Goal: Navigation & Orientation: Find specific page/section

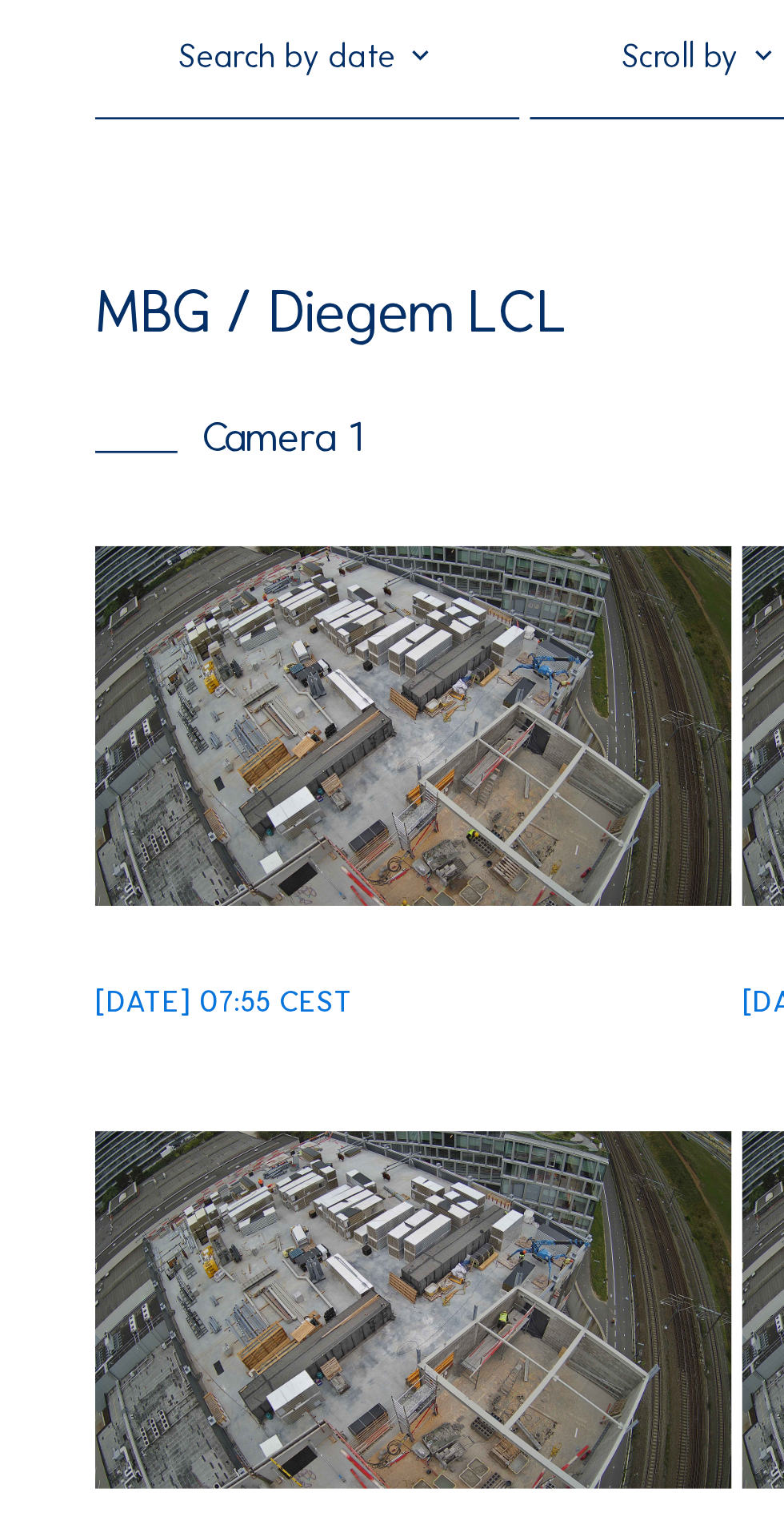
click at [124, 266] on div "Camera 1" at bounding box center [85, 258] width 99 height 15
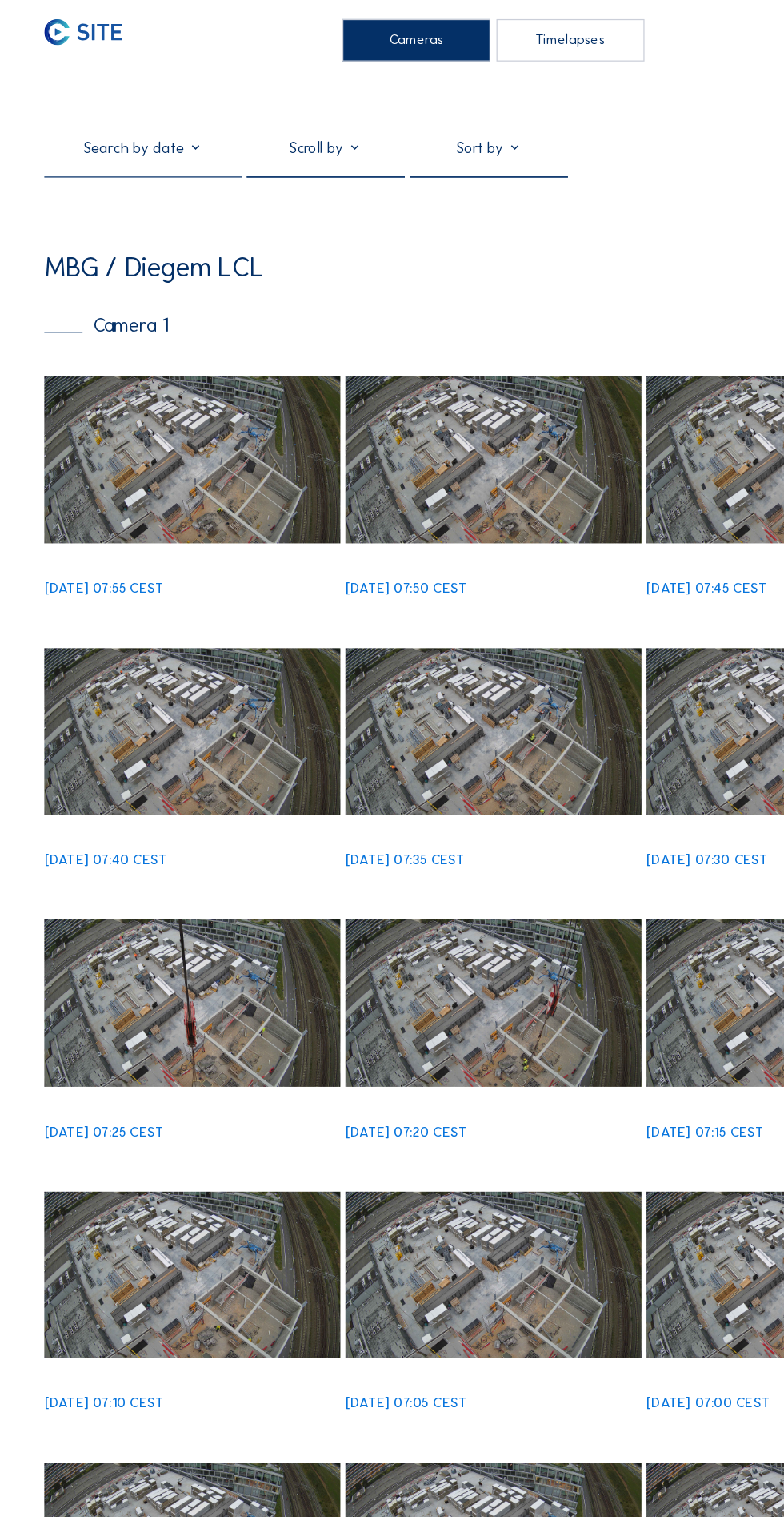
click at [119, 266] on div "Camera 1" at bounding box center [85, 258] width 99 height 15
click at [400, 223] on div "MBG / Diegem LCL" at bounding box center [392, 212] width 714 height 22
click at [468, 35] on div "Timelapses" at bounding box center [454, 32] width 118 height 34
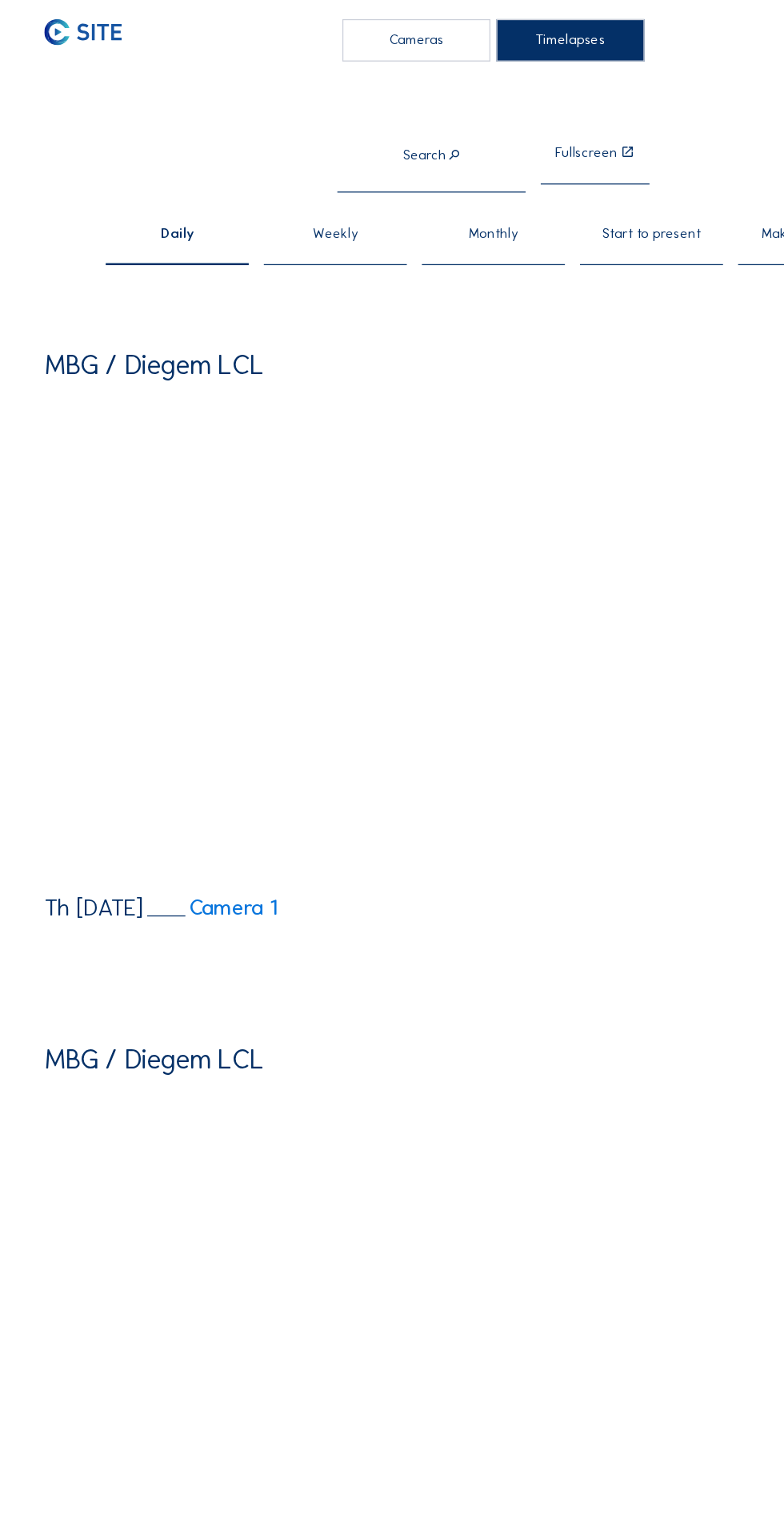
click at [287, 205] on div "Weekly" at bounding box center [266, 195] width 114 height 31
click at [89, 23] on img at bounding box center [66, 26] width 61 height 21
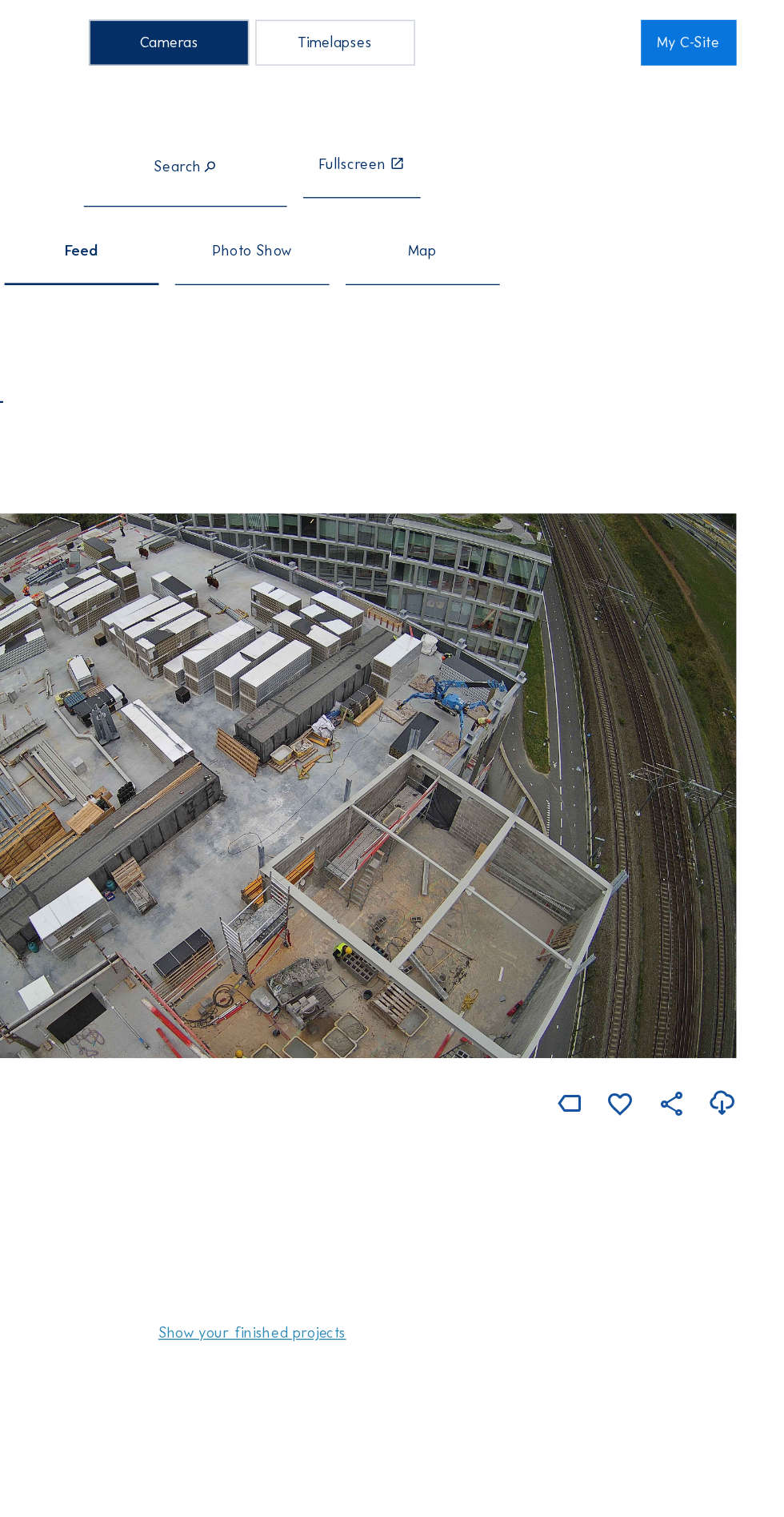
click at [719, 34] on link "My C-Site" at bounding box center [714, 32] width 70 height 34
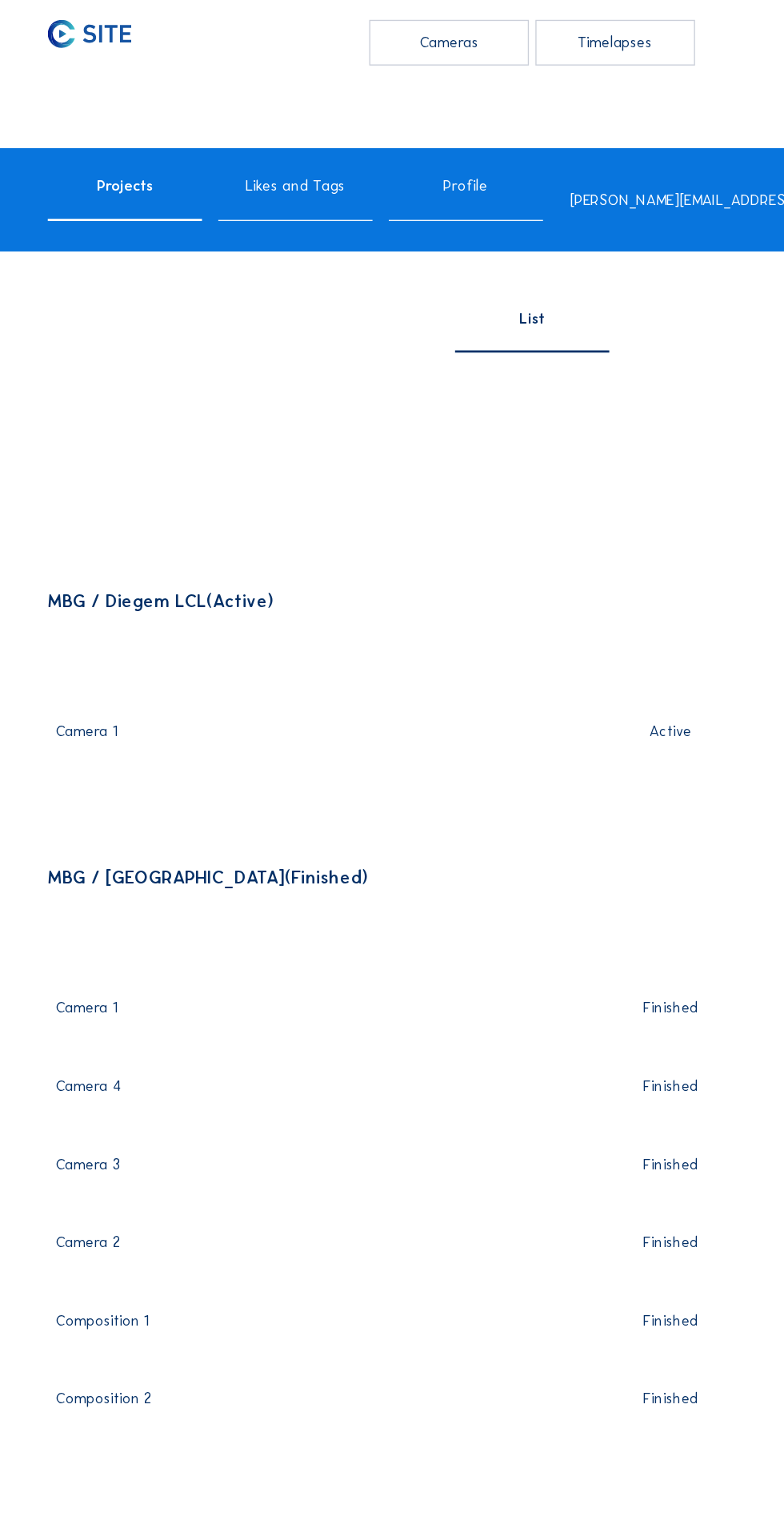
click at [508, 553] on div "MBG / Diegem LCL (Active) Camera 1 Active Go to images" at bounding box center [392, 505] width 714 height 137
click at [73, 555] on div "Camera 1" at bounding box center [221, 544] width 358 height 21
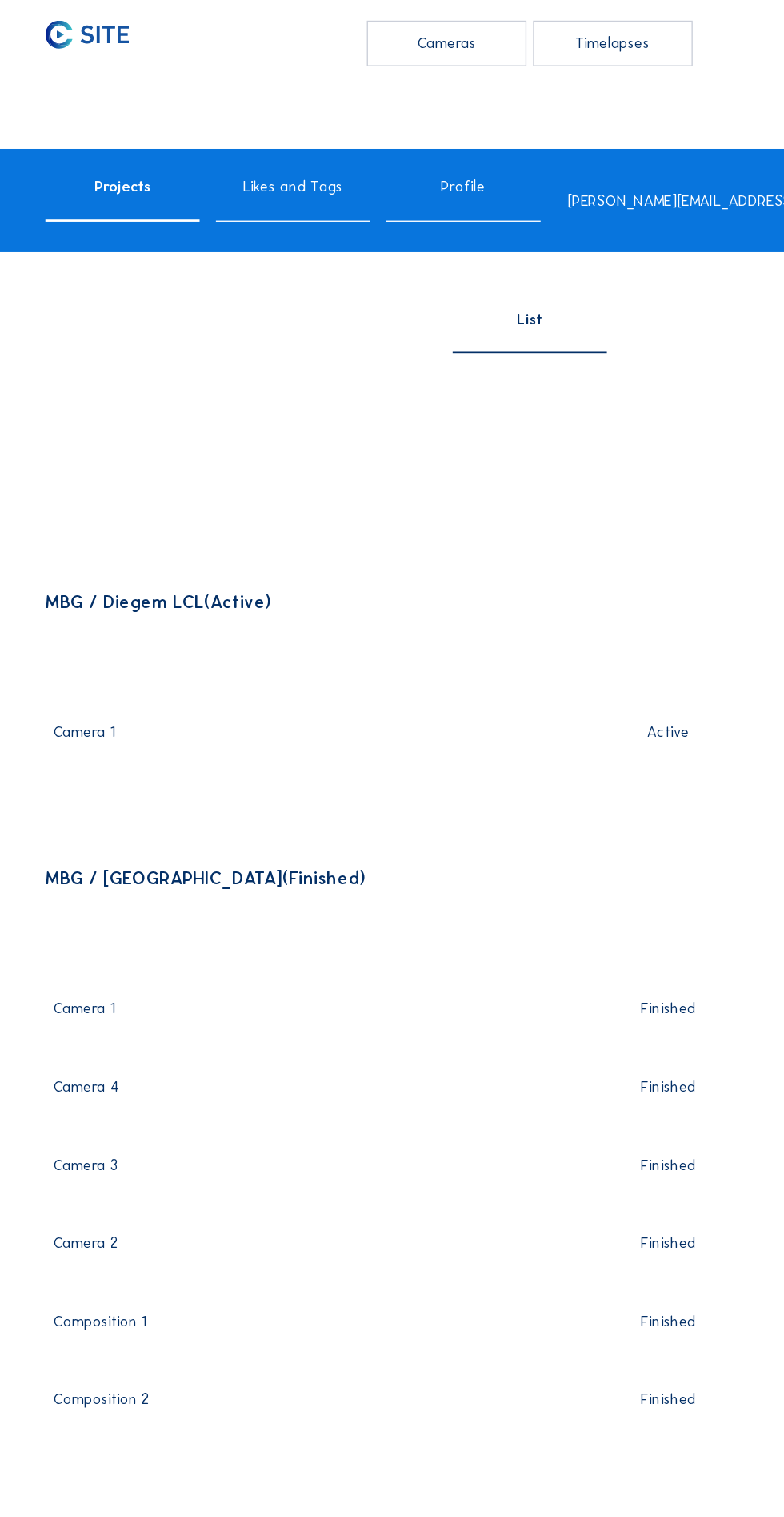
click at [56, 555] on div "Camera 1" at bounding box center [221, 544] width 358 height 21
click at [358, 42] on div "Cameras" at bounding box center [331, 32] width 118 height 34
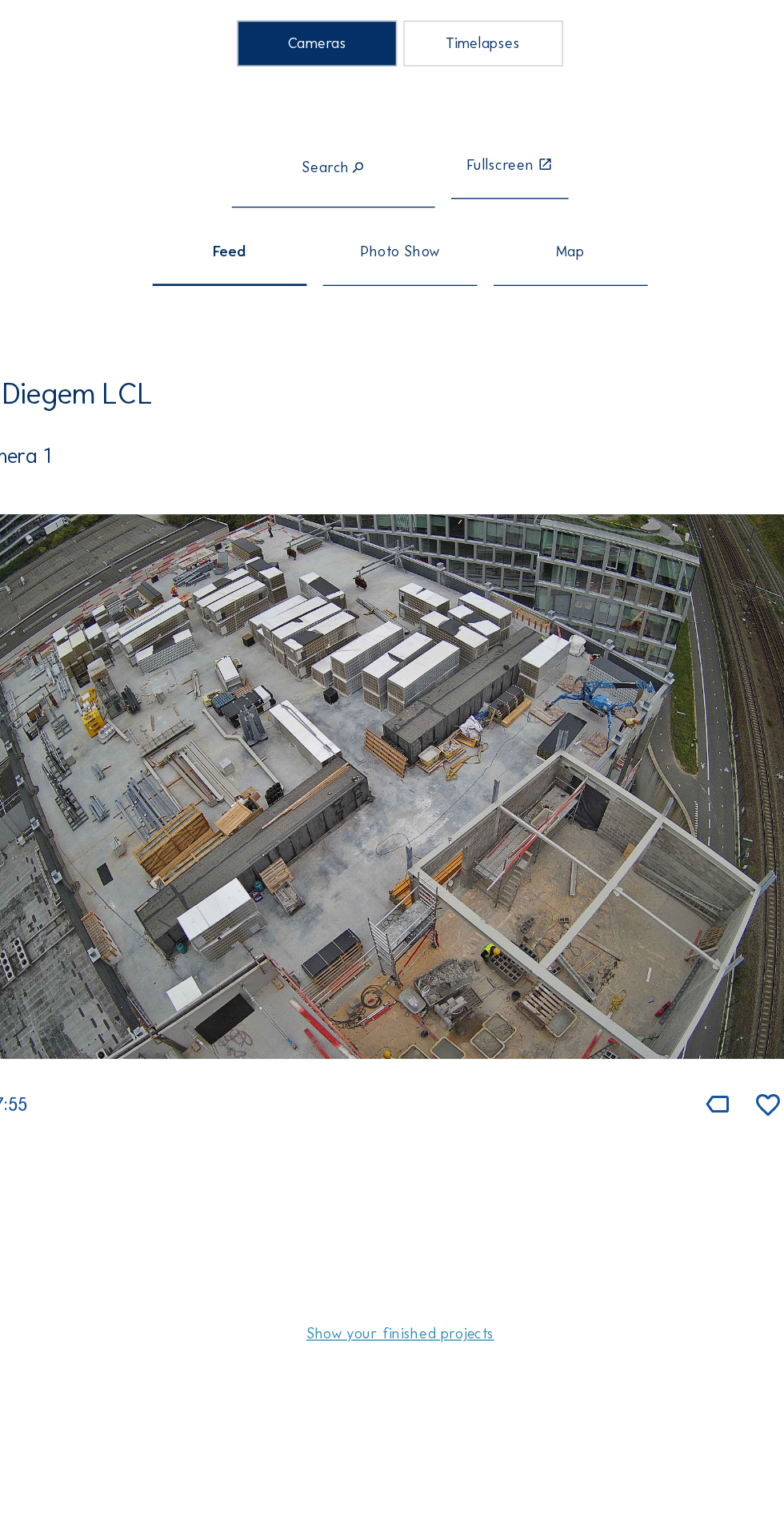
click at [434, 679] on img at bounding box center [392, 580] width 714 height 402
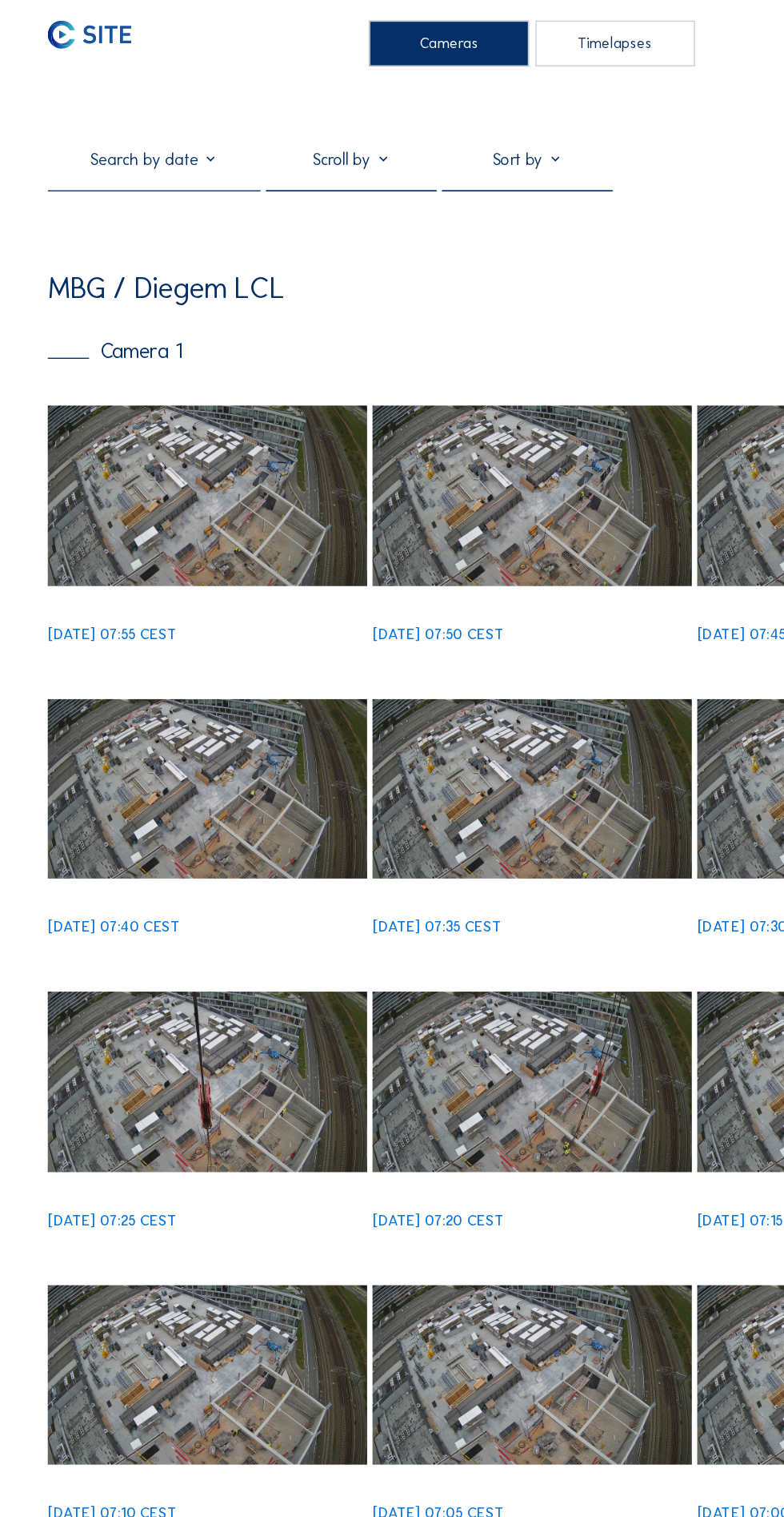
click at [190, 399] on img at bounding box center [153, 365] width 235 height 132
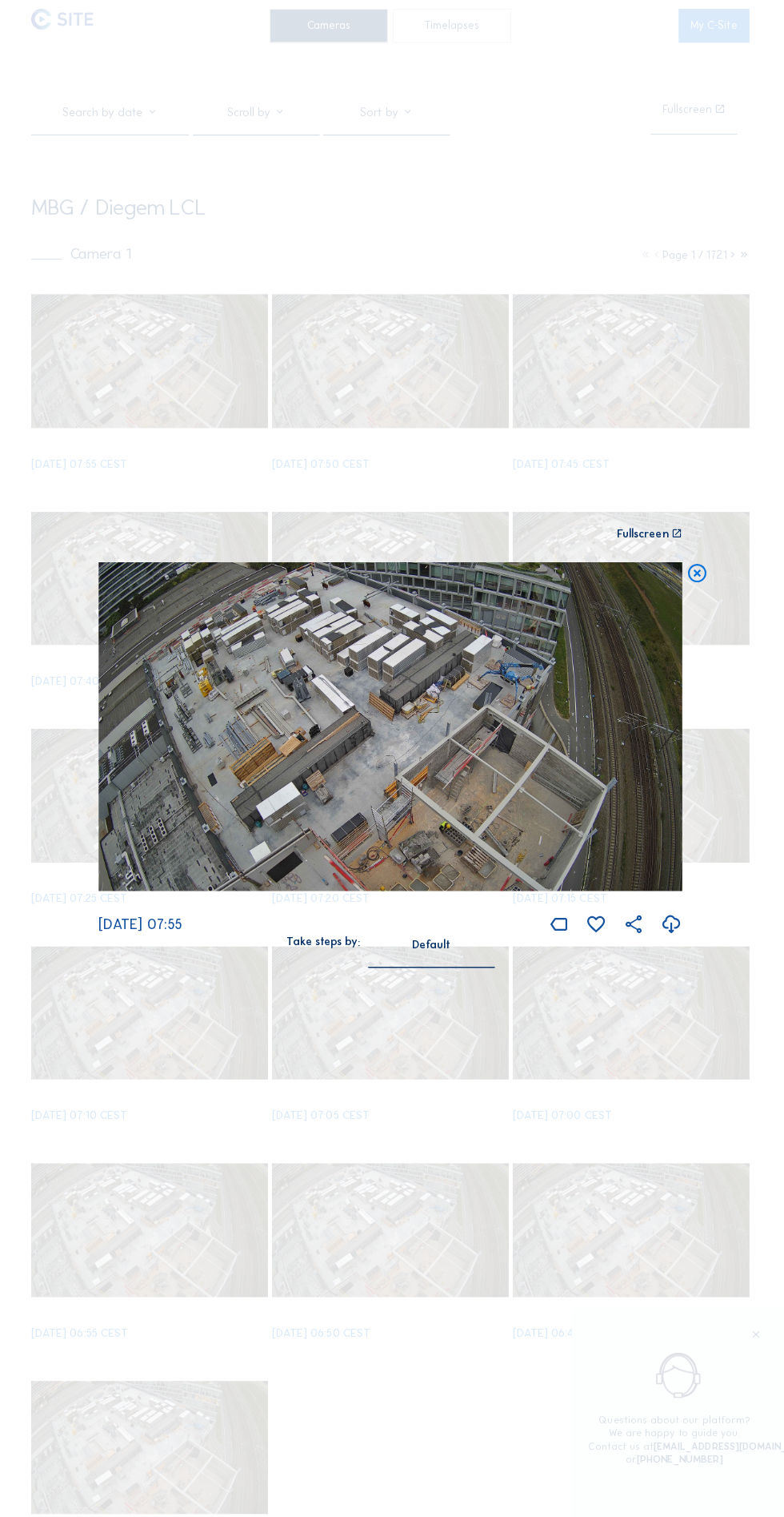
click at [672, 938] on icon at bounding box center [672, 925] width 22 height 26
click at [697, 588] on icon at bounding box center [697, 577] width 22 height 23
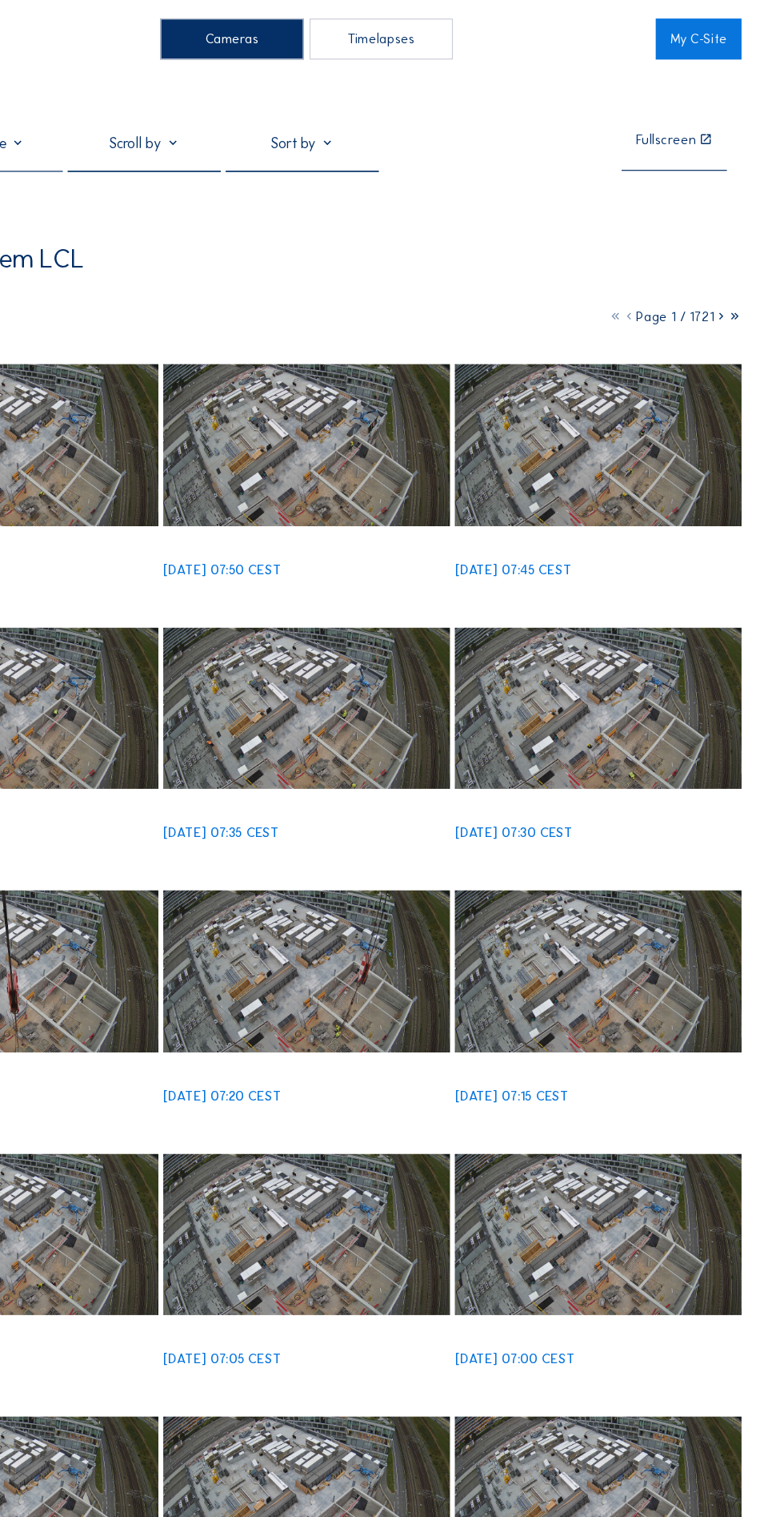
click at [708, 35] on link "My C-Site" at bounding box center [714, 32] width 70 height 34
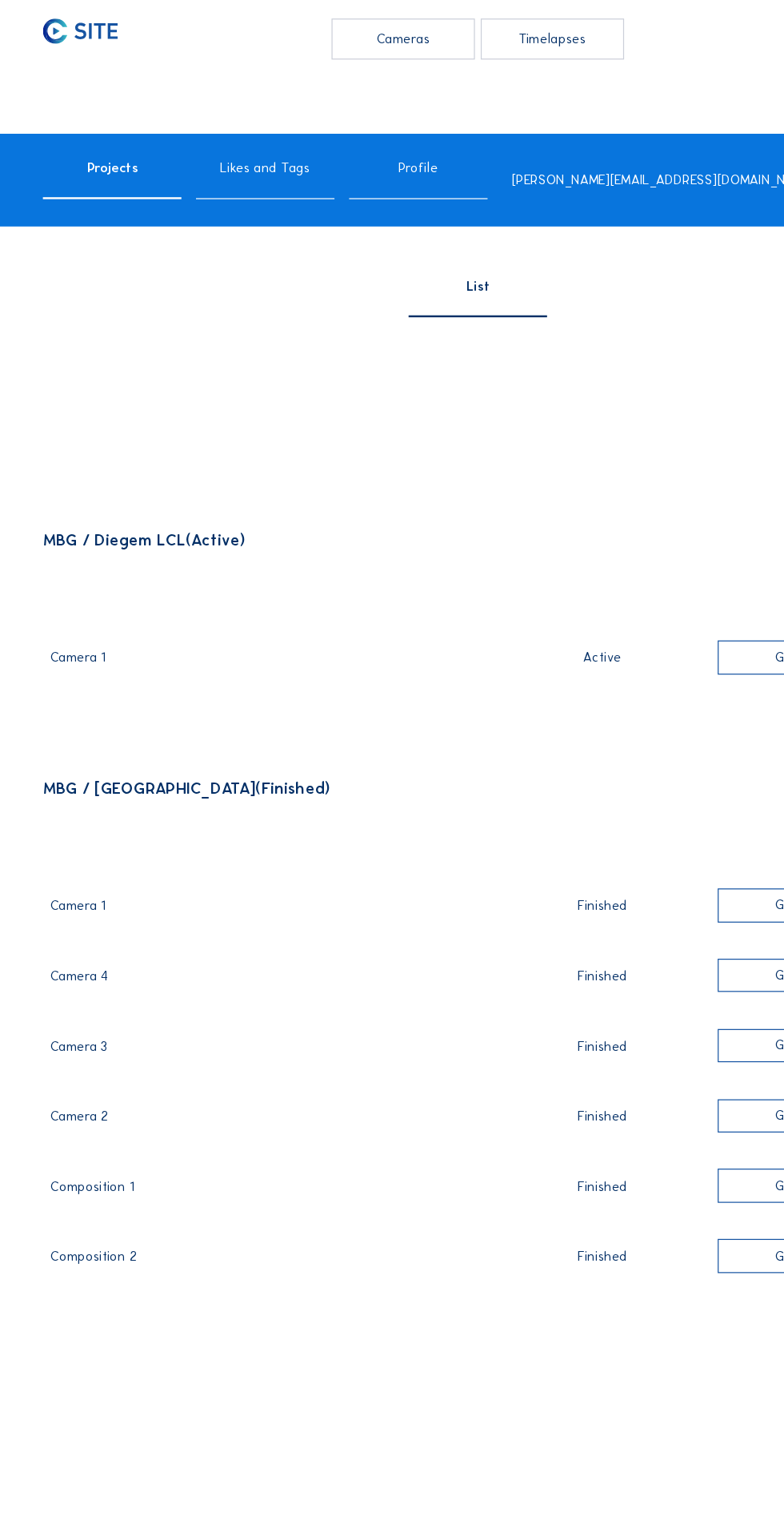
click at [116, 145] on div "Projects" at bounding box center [92, 148] width 114 height 31
click at [128, 456] on div "MBG / Diegem LCL (Active) Camera 1 Active Go to images MBG / Brussel Park Lane …" at bounding box center [392, 746] width 714 height 771
click at [78, 555] on div "Camera 1" at bounding box center [221, 544] width 358 height 21
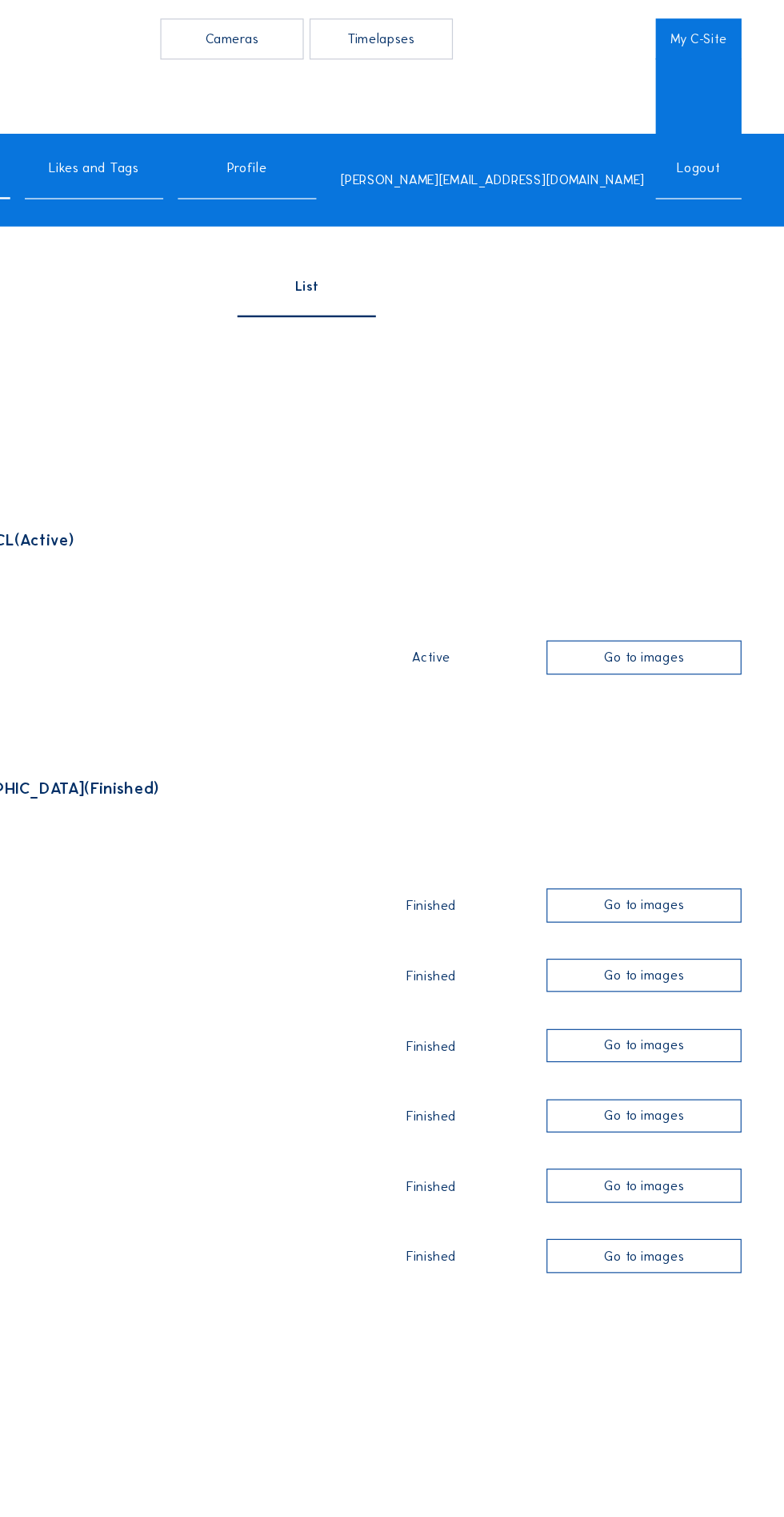
click at [690, 553] on div "Go to images" at bounding box center [669, 539] width 160 height 28
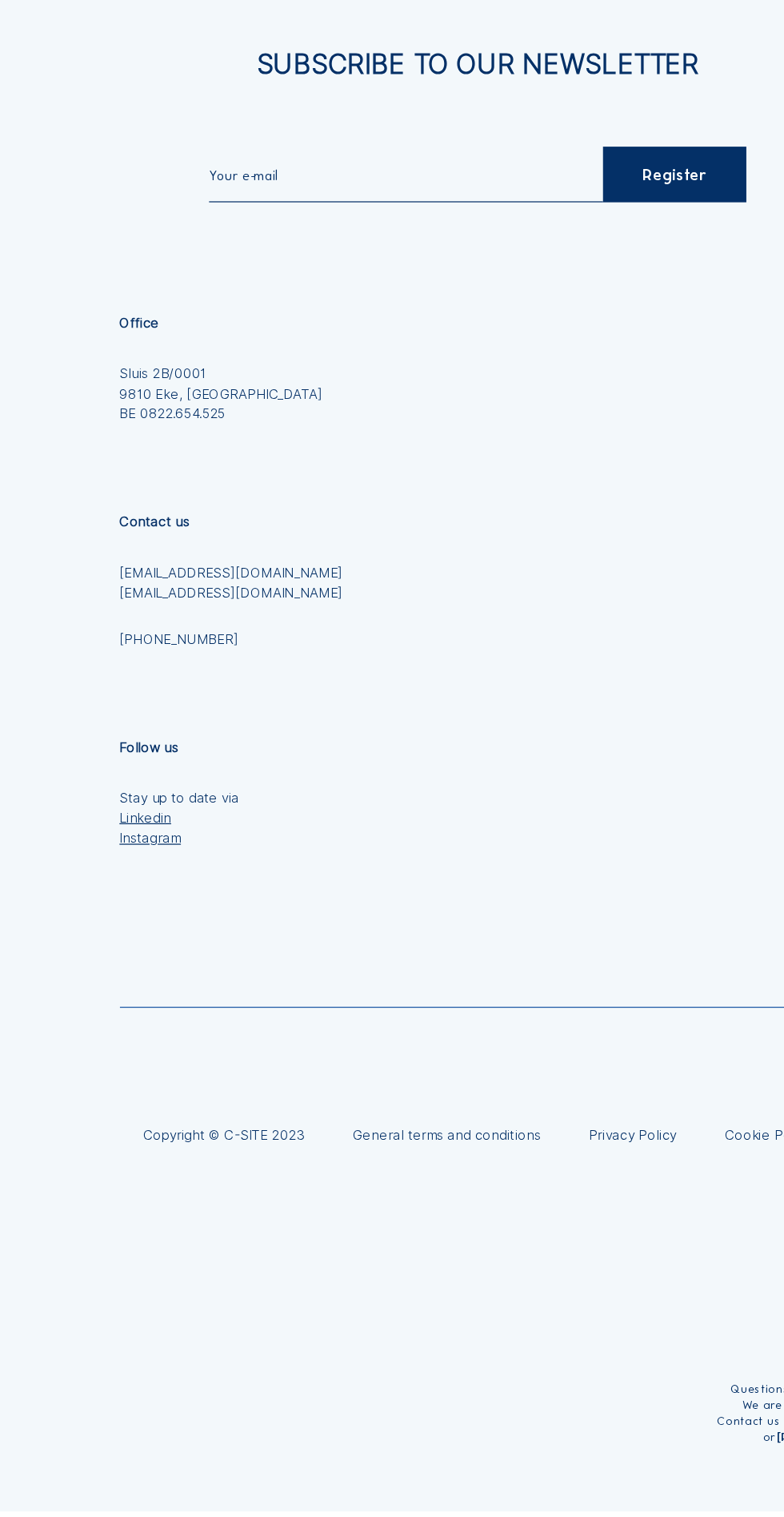
scroll to position [1795, 0]
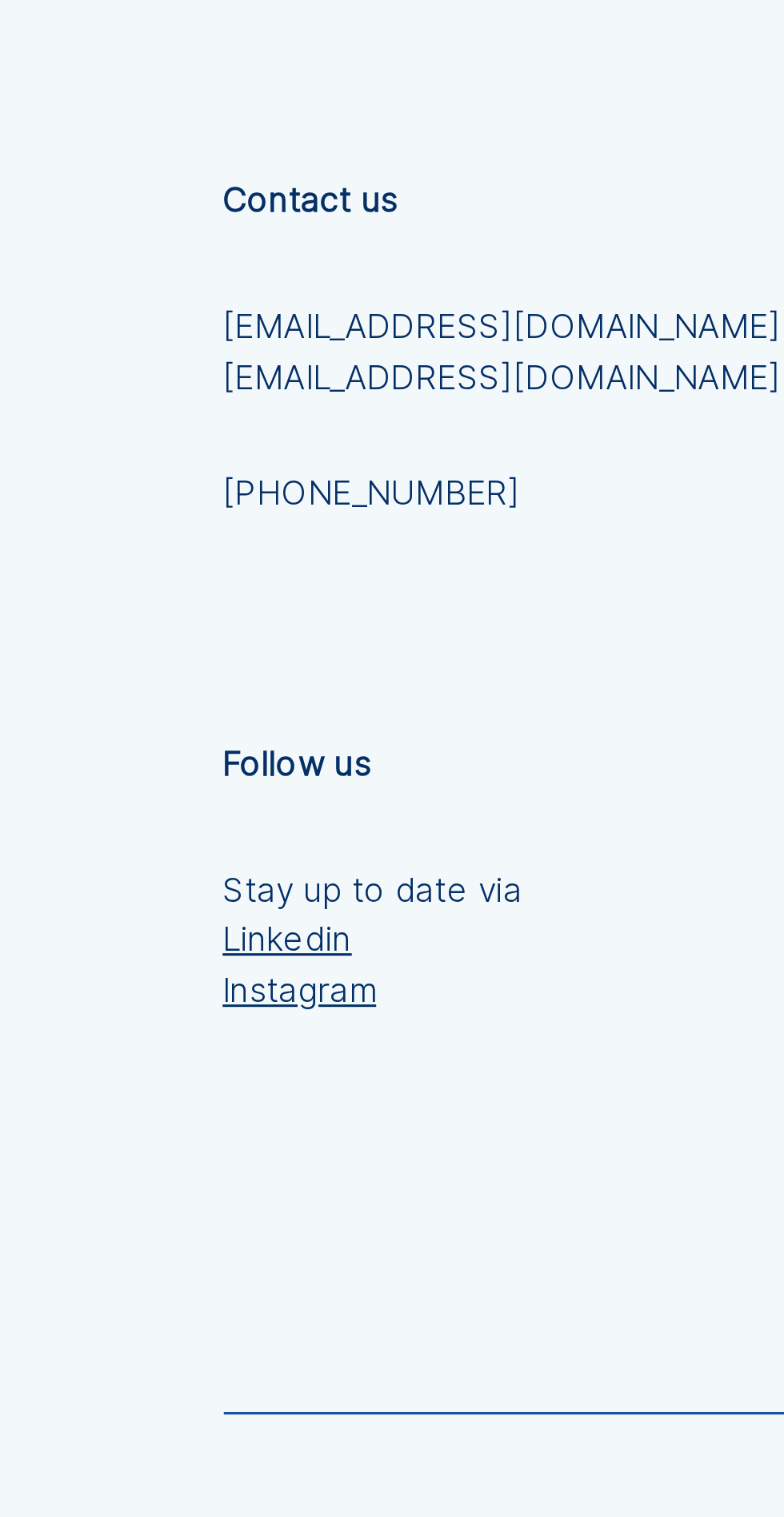
click at [172, 807] on link "[PHONE_NUMBER]" at bounding box center [190, 801] width 183 height 17
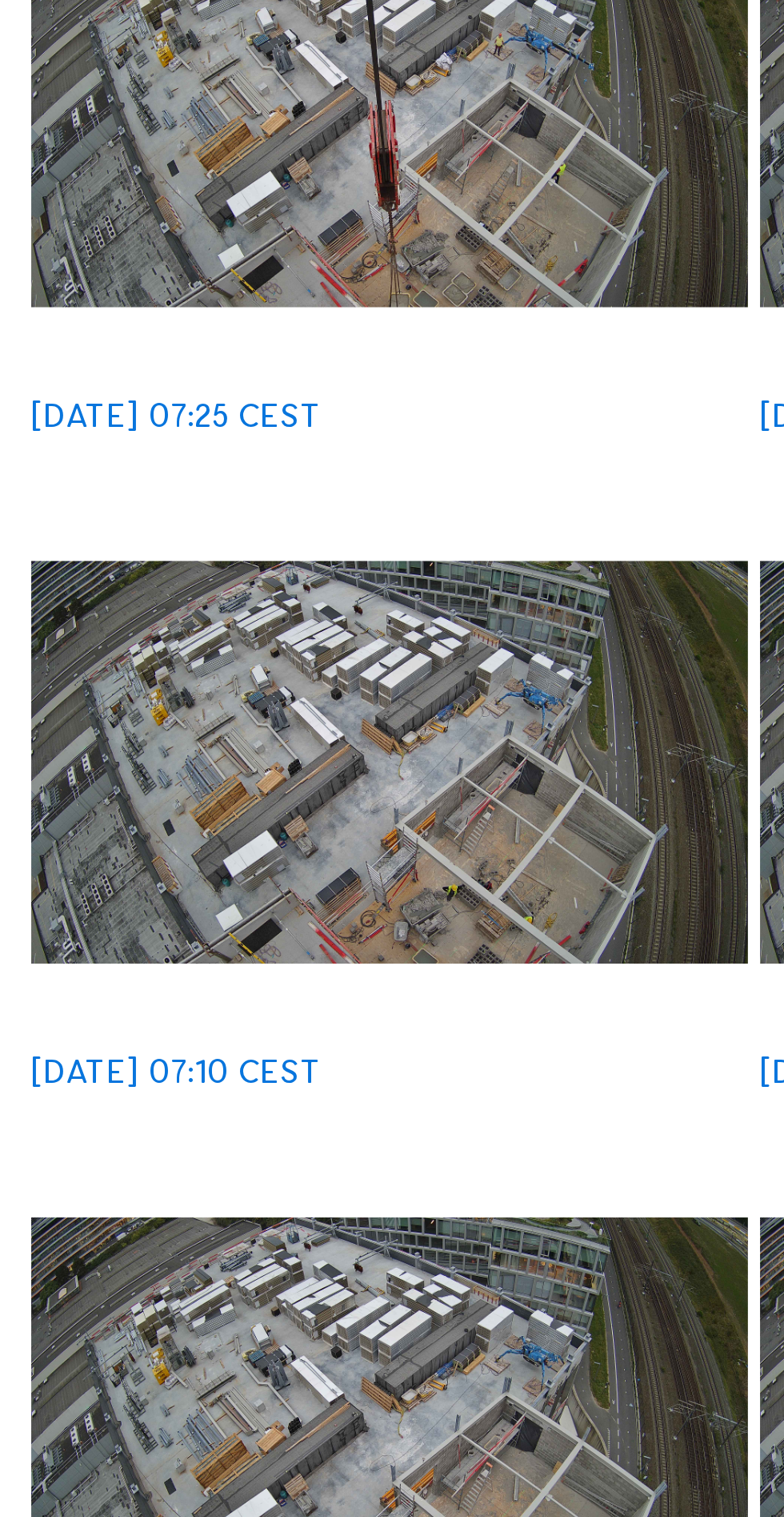
scroll to position [0, 0]
